Goal: Transaction & Acquisition: Purchase product/service

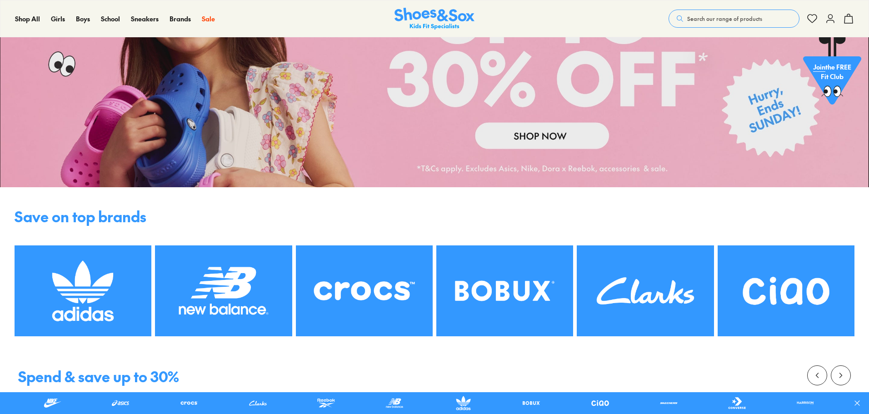
click at [229, 293] on img at bounding box center [223, 290] width 137 height 91
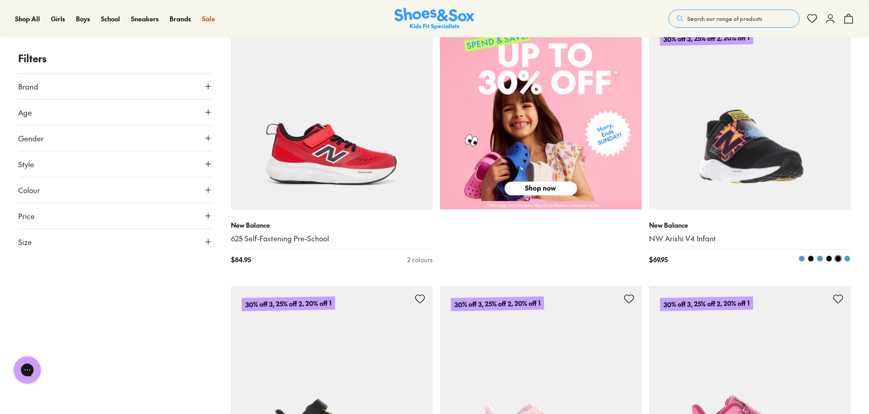
scroll to position [273, 0]
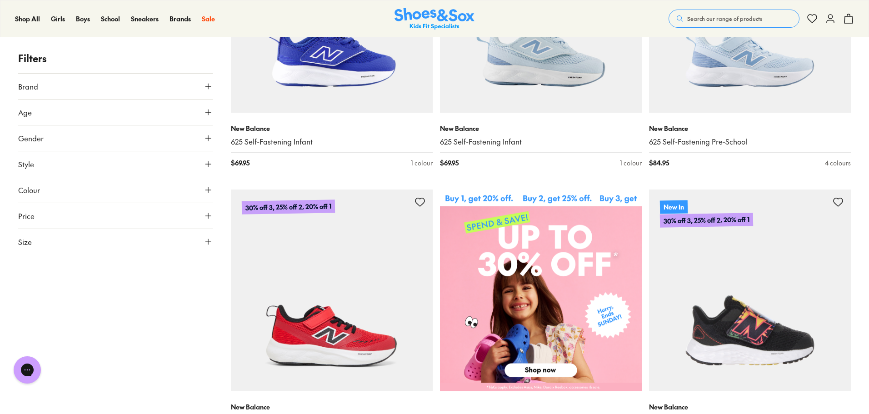
click at [210, 110] on icon at bounding box center [208, 112] width 9 height 9
click at [25, 99] on button "Brand" at bounding box center [115, 86] width 195 height 25
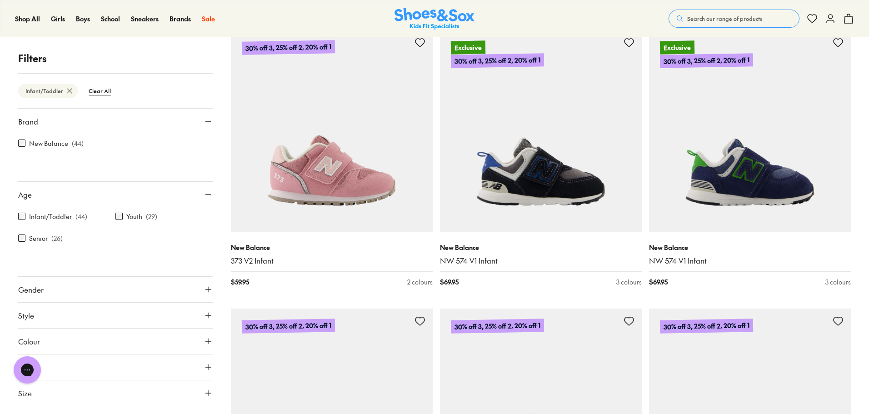
scroll to position [893, 0]
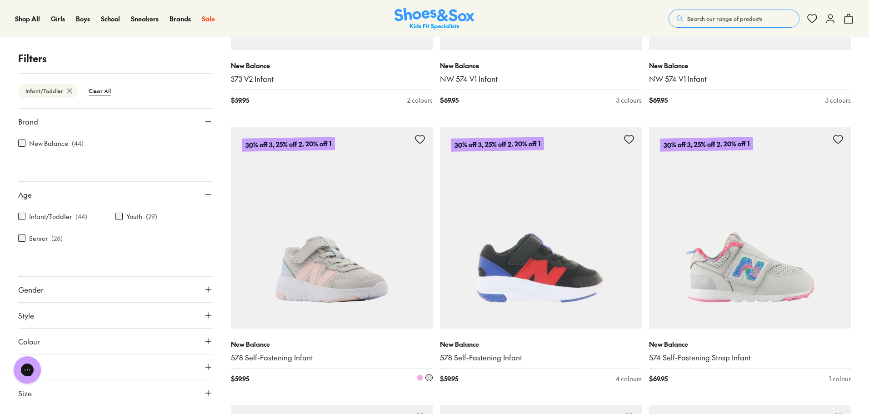
click at [299, 355] on link "578 Self-Fastening Infant" at bounding box center [332, 358] width 202 height 10
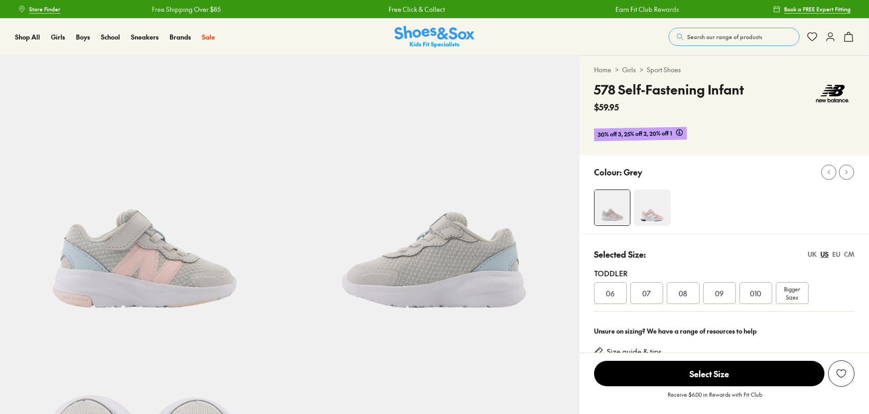
click at [646, 210] on img at bounding box center [652, 208] width 36 height 36
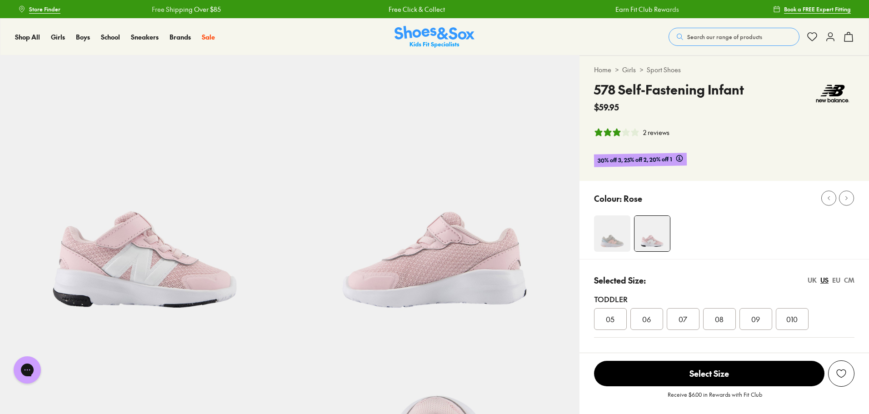
select select "*"
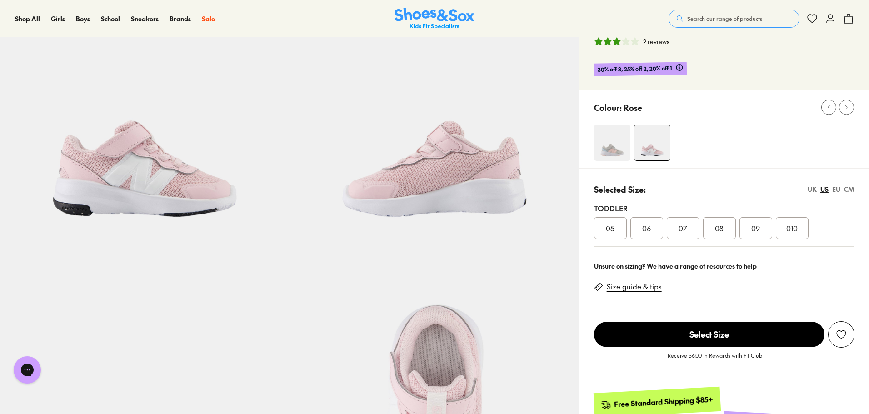
click at [610, 149] on img at bounding box center [612, 143] width 36 height 36
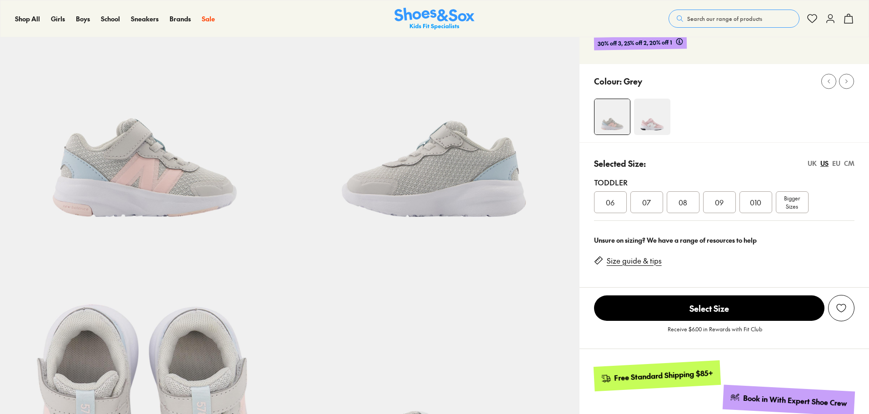
scroll to position [136, 0]
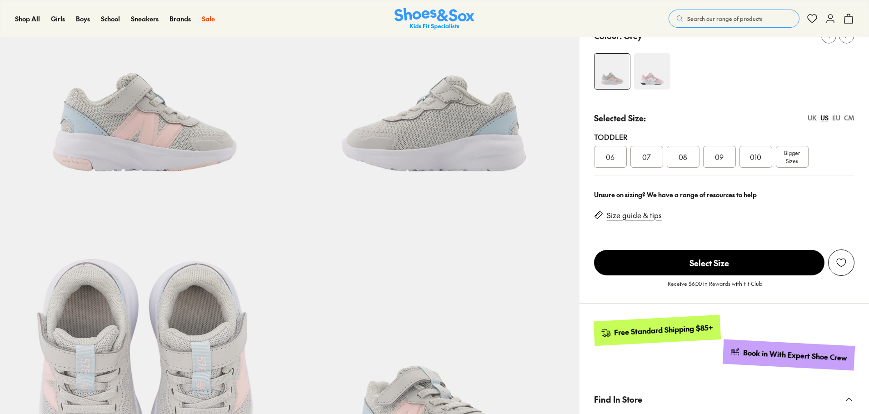
select select "*"
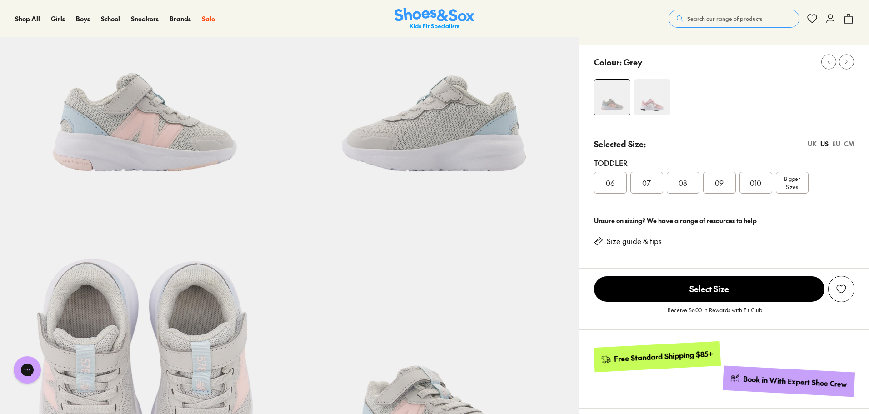
scroll to position [0, 0]
click at [689, 183] on div "08" at bounding box center [683, 183] width 33 height 22
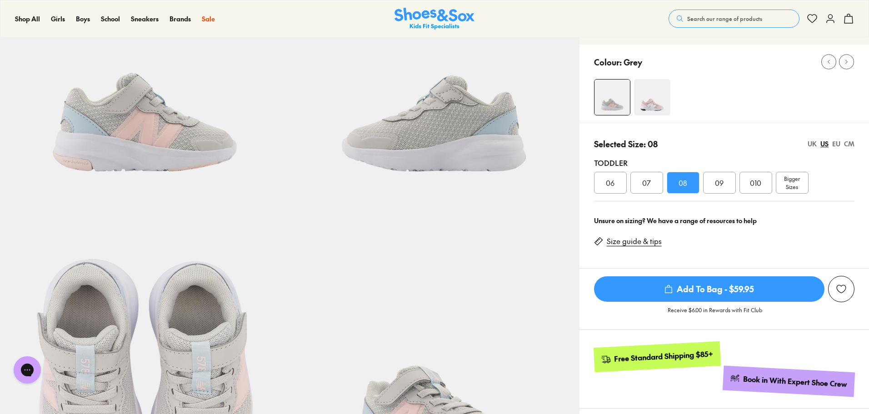
click at [689, 290] on span "Add To Bag - $59.95" at bounding box center [709, 288] width 230 height 25
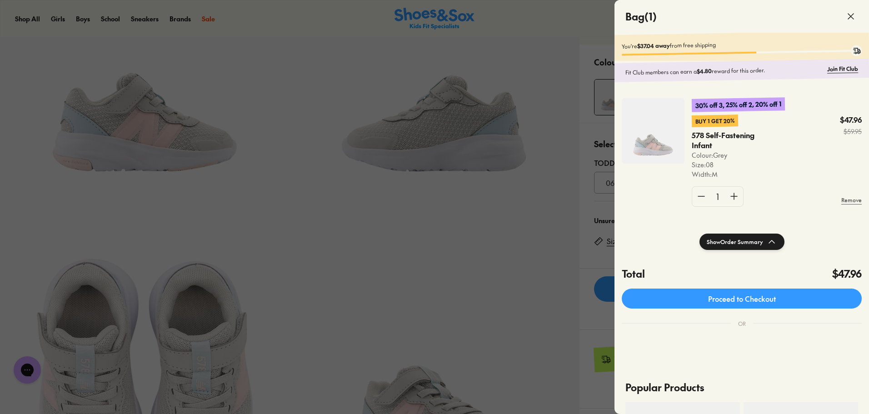
click at [436, 218] on div at bounding box center [434, 207] width 869 height 414
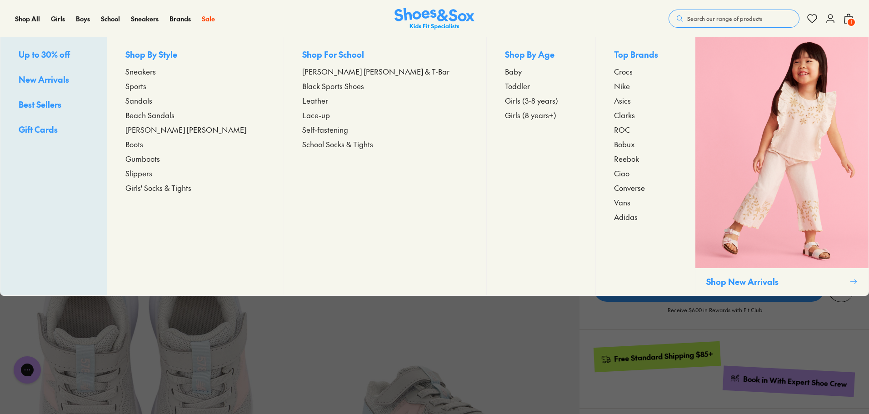
click at [505, 86] on span "Toddler" at bounding box center [517, 85] width 25 height 11
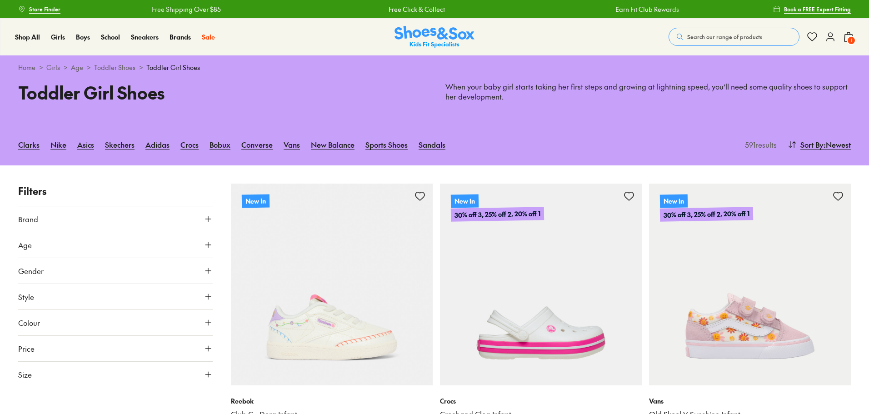
click at [205, 244] on icon at bounding box center [208, 244] width 9 height 9
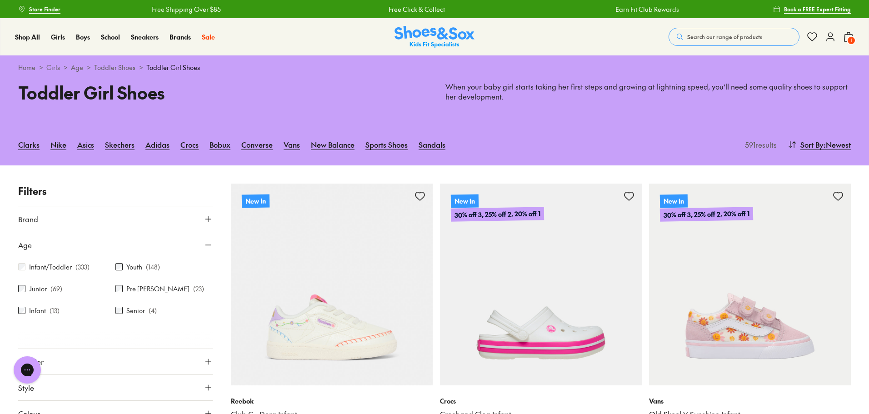
scroll to position [120, 0]
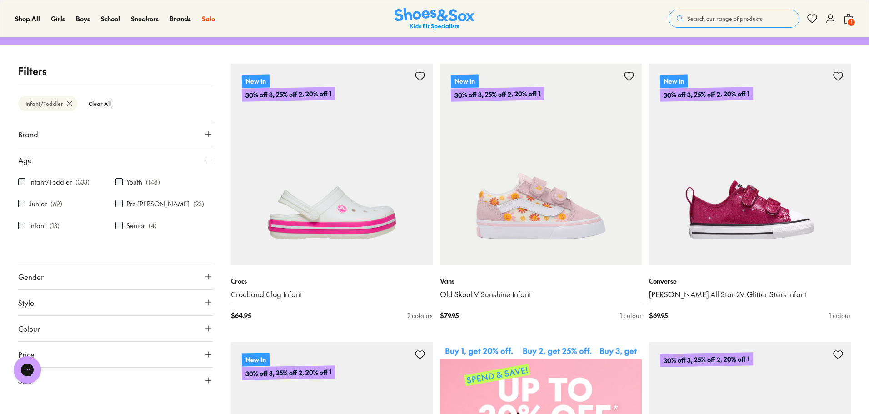
click at [212, 280] on icon at bounding box center [208, 276] width 9 height 9
click at [106, 302] on label "Girls" at bounding box center [116, 303] width 64 height 17
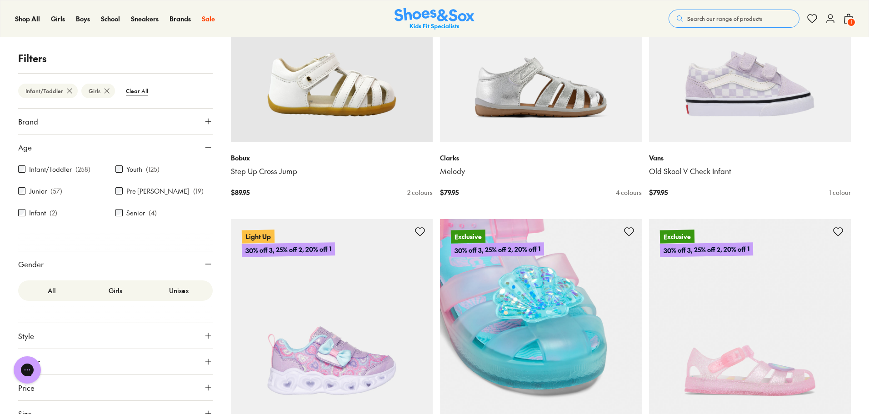
scroll to position [1773, 0]
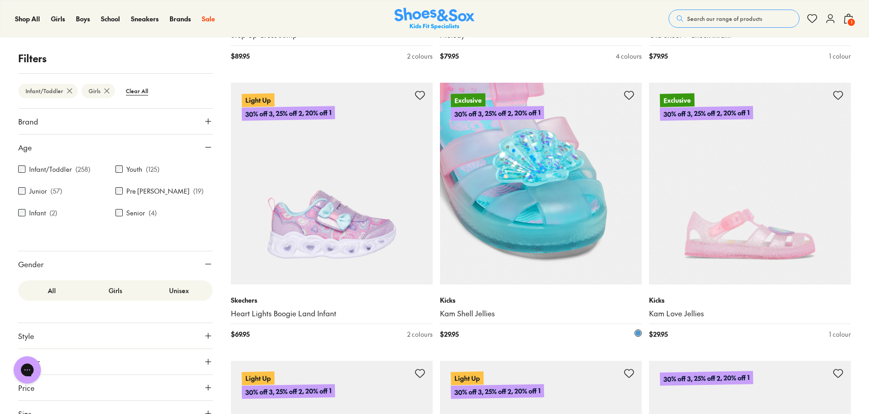
click at [560, 248] on img at bounding box center [541, 184] width 202 height 202
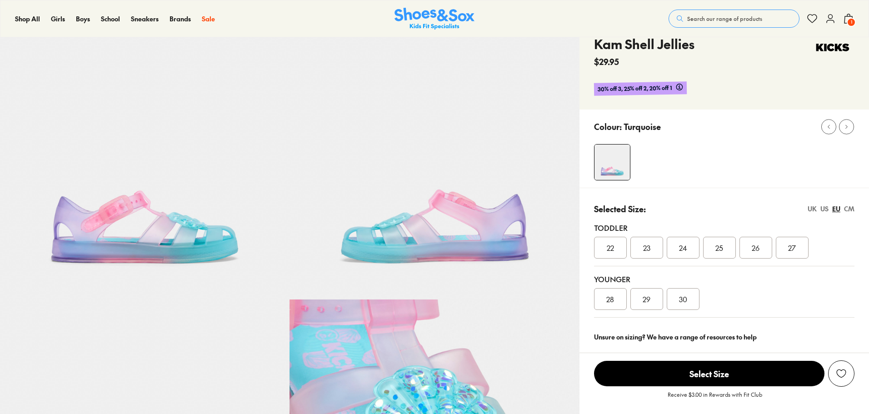
select select "*"
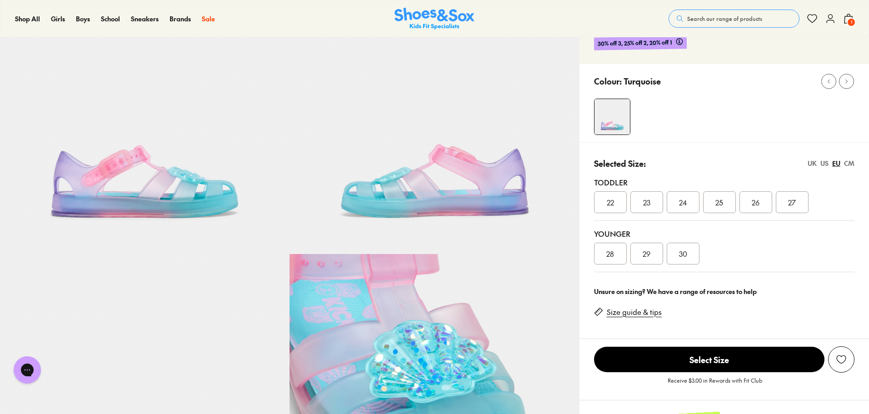
click at [826, 163] on div "US" at bounding box center [824, 164] width 8 height 10
click at [836, 165] on div "EU" at bounding box center [836, 164] width 8 height 10
click at [723, 205] on span "25" at bounding box center [719, 202] width 8 height 11
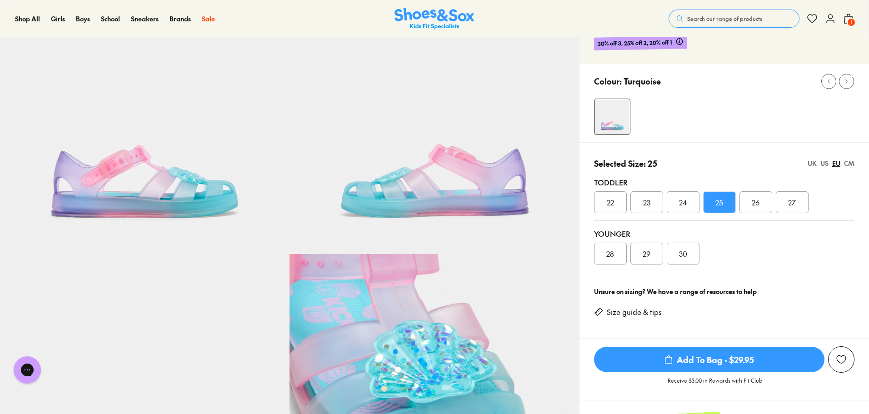
click at [703, 358] on span "Add To Bag - $29.95" at bounding box center [709, 359] width 230 height 25
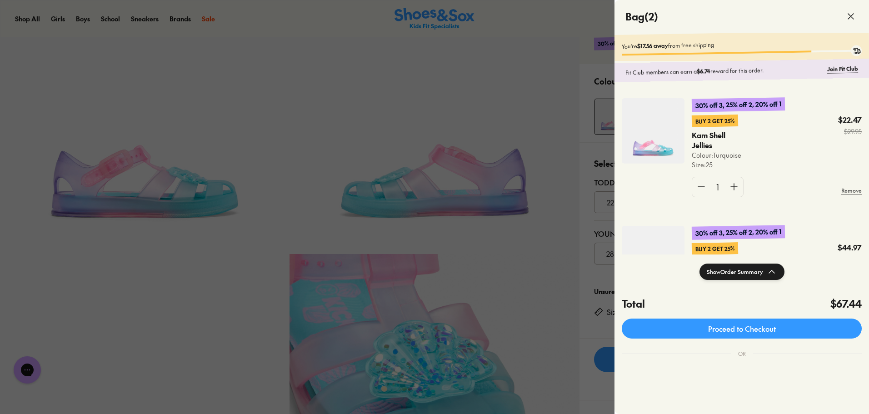
click at [505, 101] on div at bounding box center [434, 207] width 869 height 414
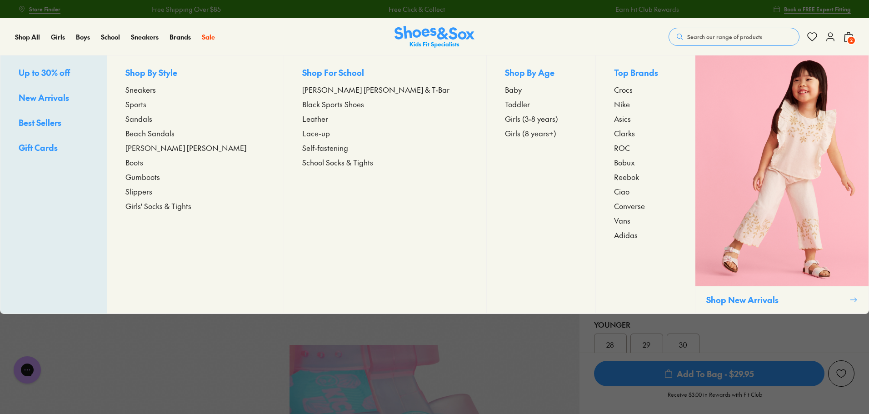
click at [505, 135] on span "Girls (8 years+)" at bounding box center [530, 133] width 51 height 11
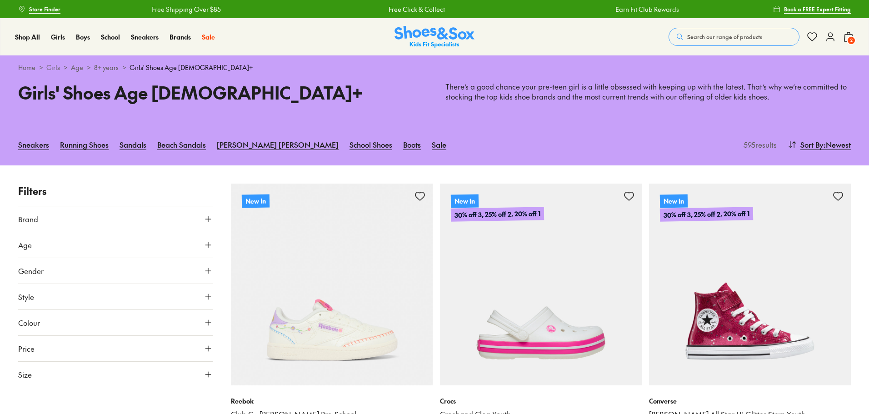
click at [208, 244] on use at bounding box center [207, 244] width 5 height 5
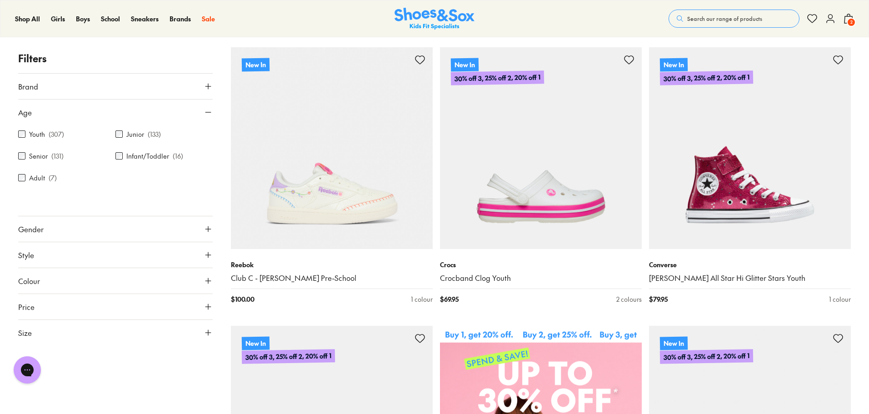
scroll to position [182, 0]
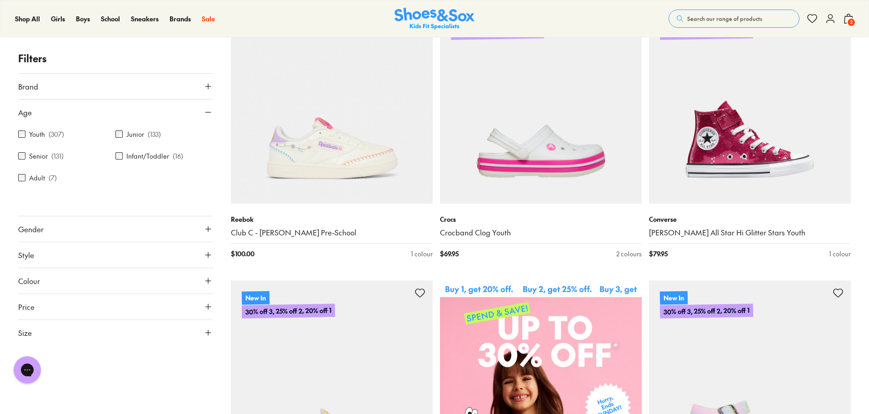
click at [209, 226] on icon at bounding box center [208, 229] width 9 height 9
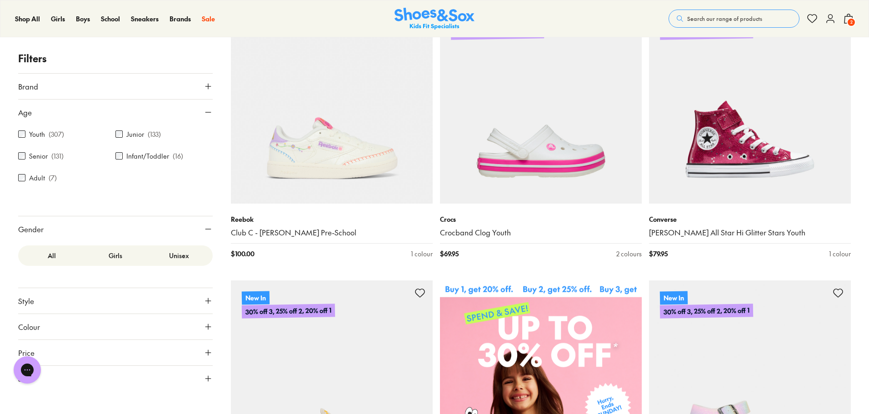
click at [116, 255] on label "Girls" at bounding box center [116, 255] width 64 height 17
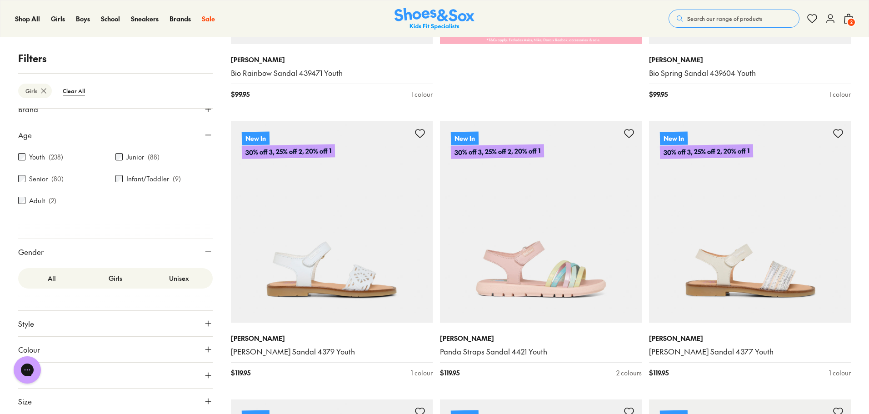
scroll to position [847, 0]
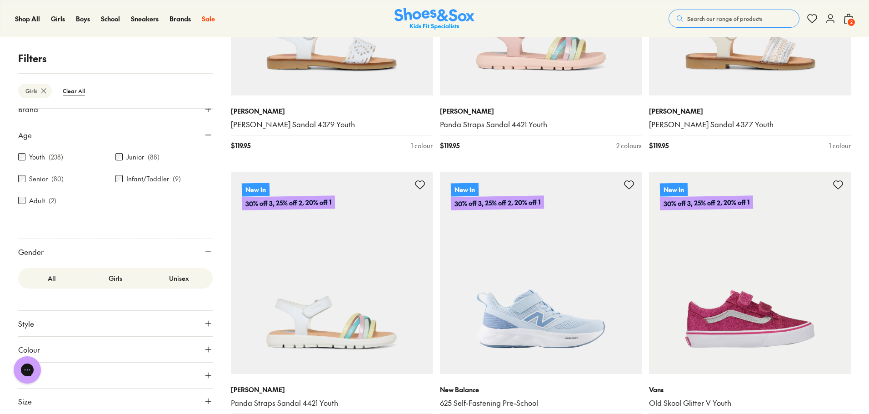
click at [204, 402] on icon at bounding box center [208, 401] width 9 height 9
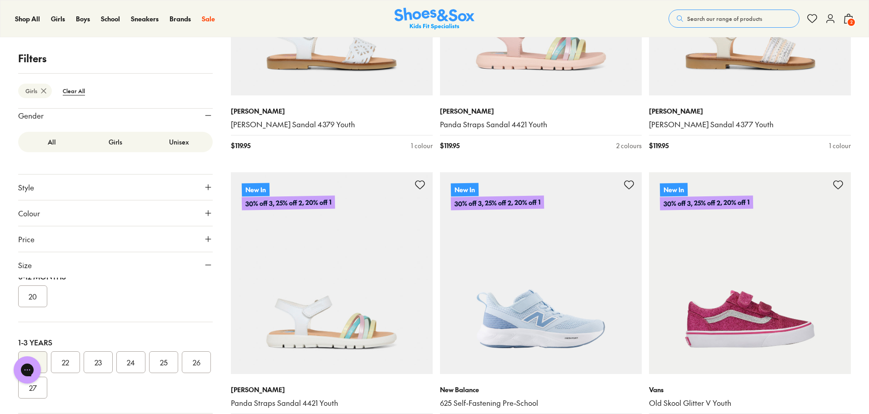
scroll to position [227, 0]
click at [106, 365] on button "37" at bounding box center [98, 363] width 29 height 22
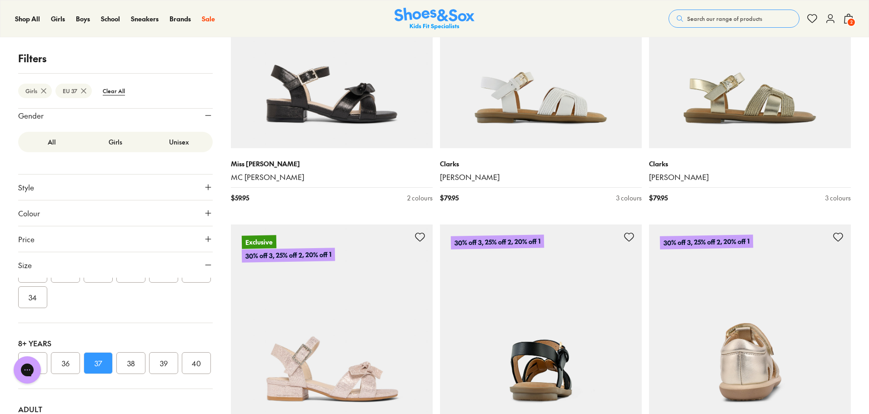
scroll to position [1954, 0]
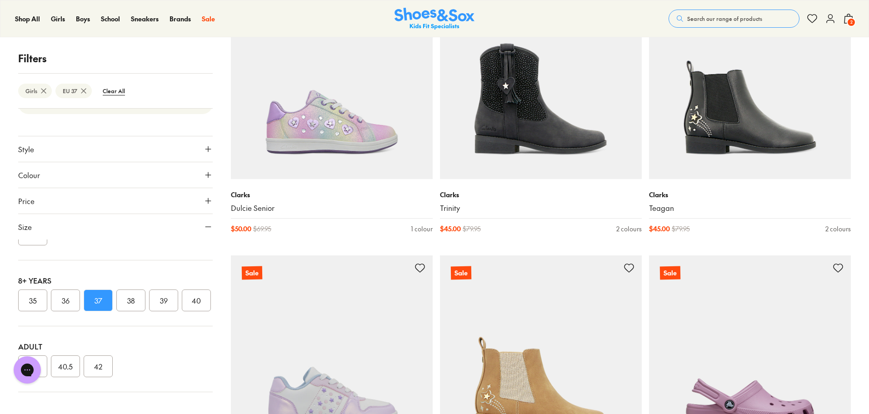
scroll to position [5682, 0]
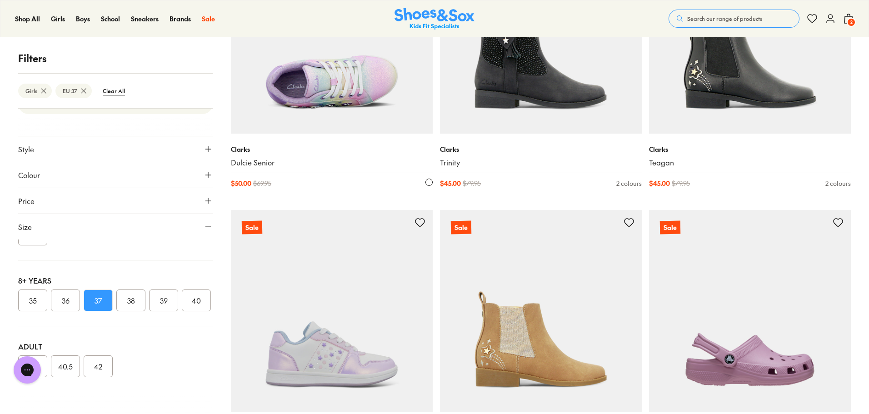
scroll to position [5363, 0]
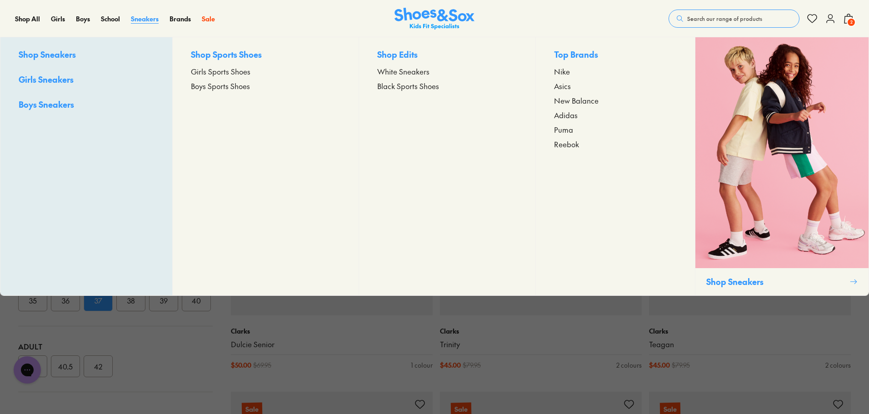
click at [150, 22] on span "Sneakers" at bounding box center [145, 18] width 28 height 9
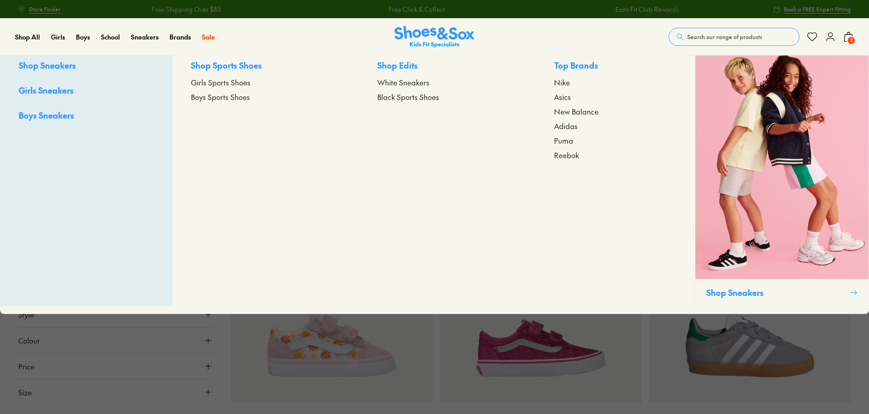
click at [218, 88] on span "Girls Sports Shoes" at bounding box center [221, 82] width 60 height 11
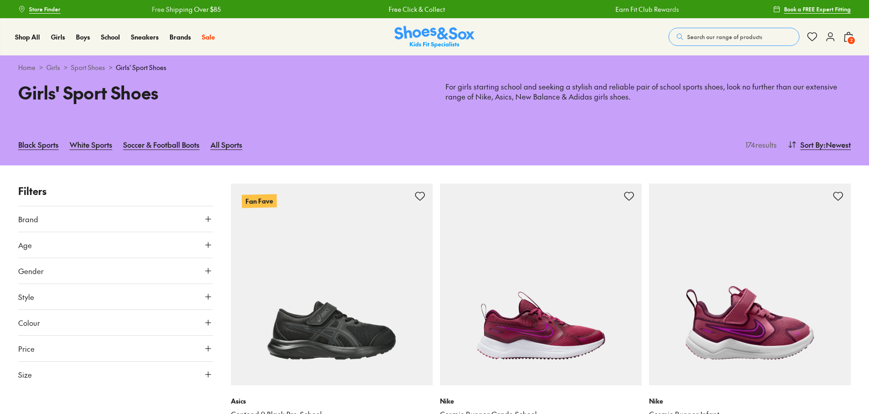
click at [210, 244] on icon at bounding box center [208, 244] width 9 height 9
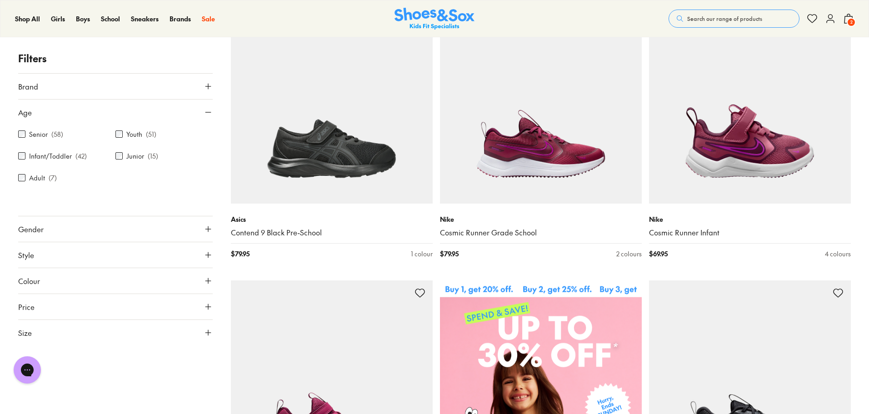
click at [210, 331] on icon at bounding box center [208, 332] width 9 height 9
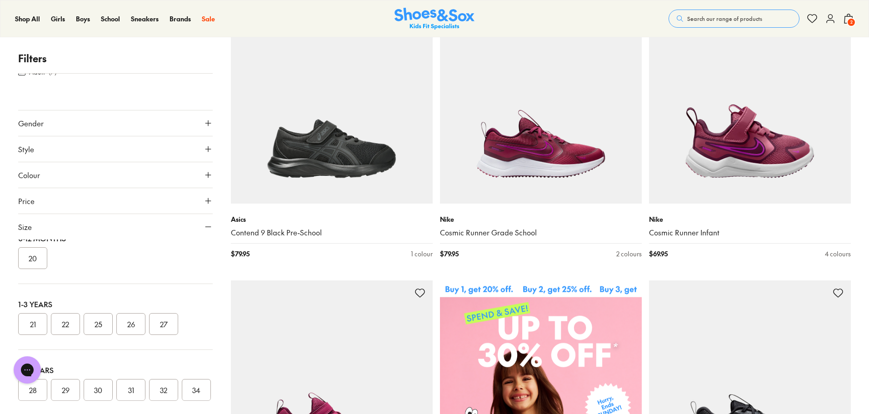
scroll to position [0, 0]
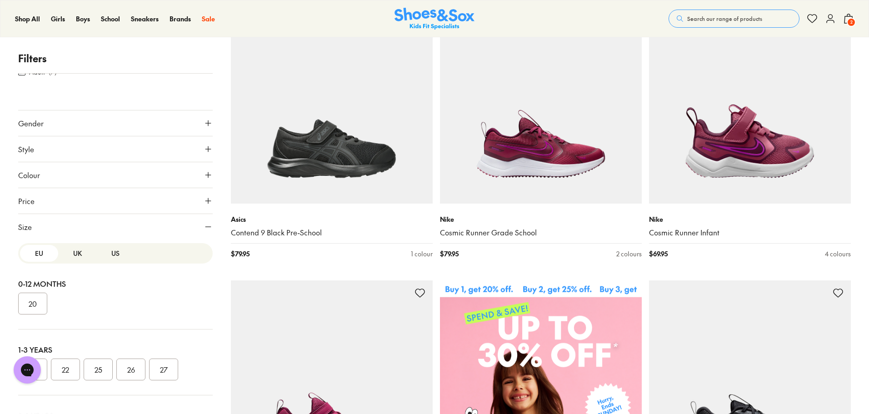
click at [111, 256] on button "US" at bounding box center [115, 253] width 38 height 17
click at [153, 311] on button "7" at bounding box center [163, 301] width 29 height 22
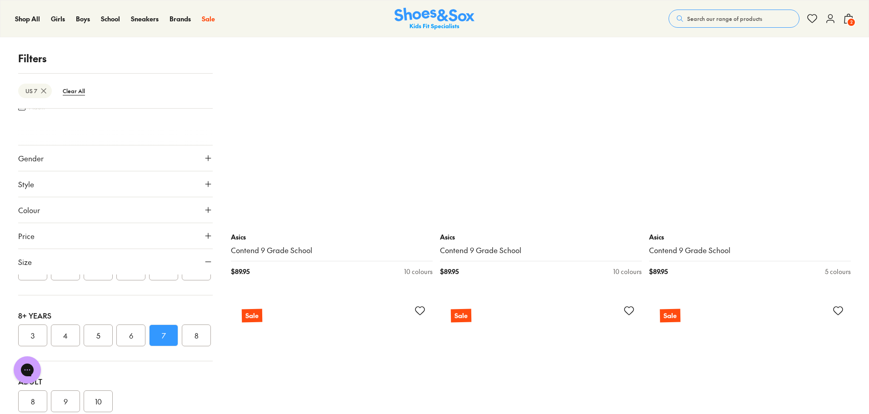
scroll to position [2620, 0]
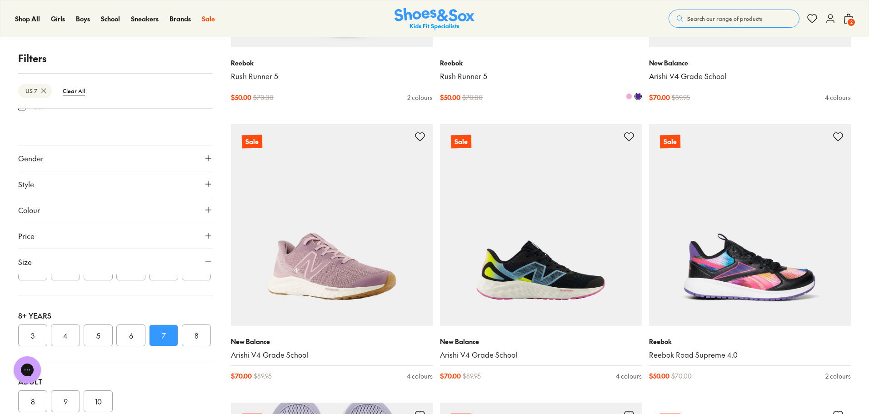
scroll to position [4893, 0]
